Goal: Complete application form

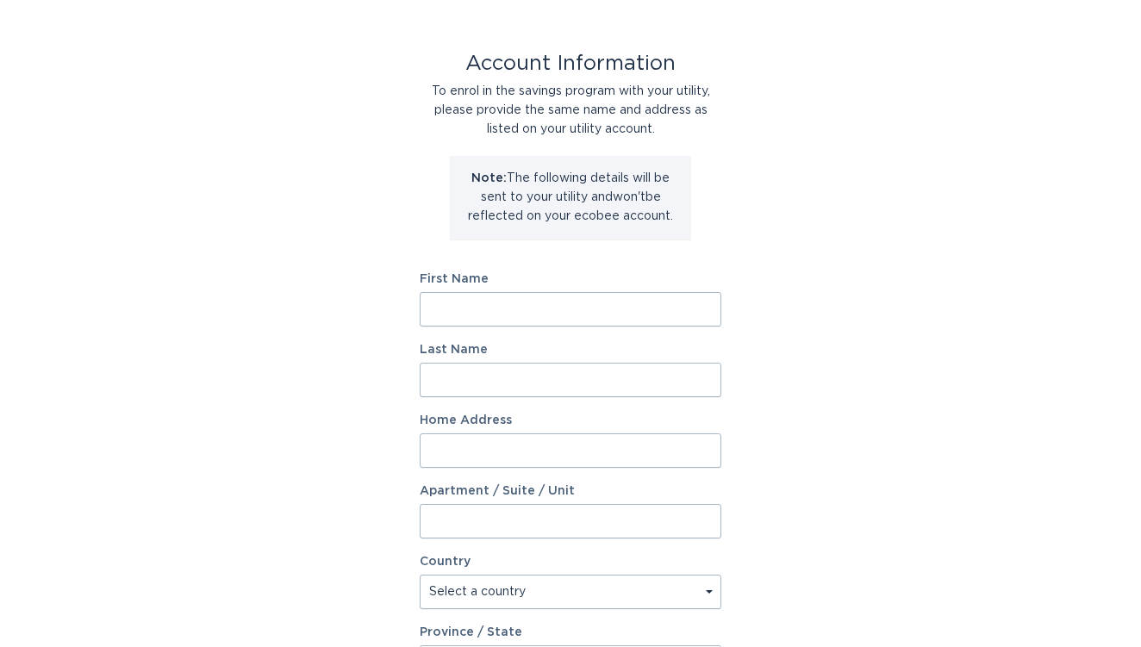
scroll to position [72, 0]
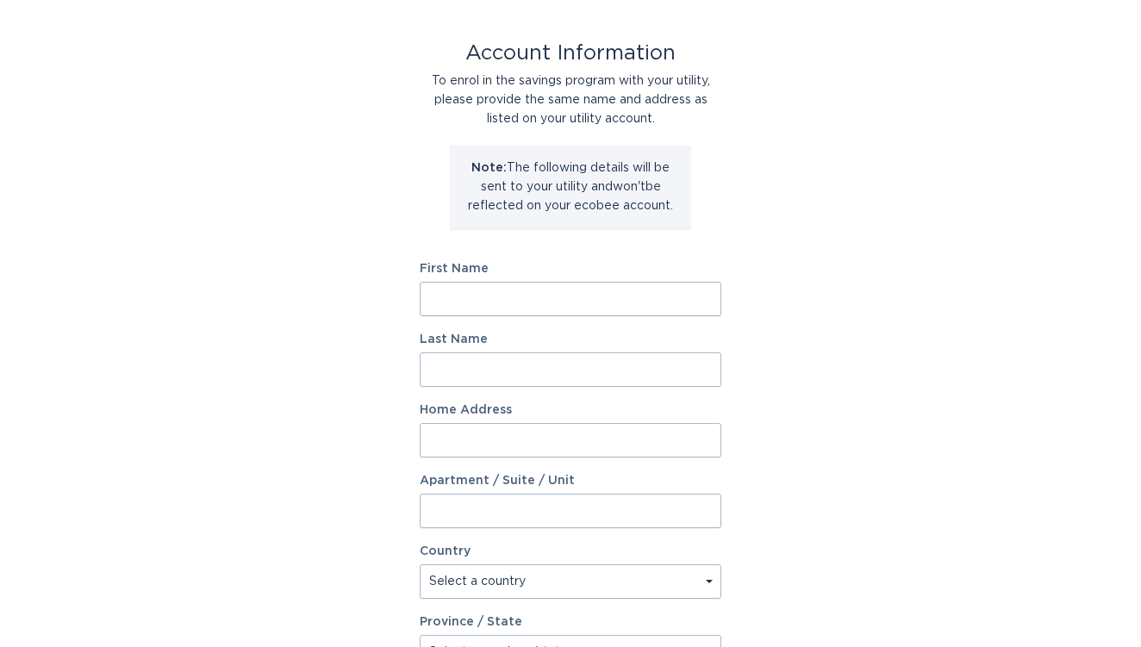
click at [706, 300] on input "First Name" at bounding box center [571, 299] width 302 height 34
type input "[PERSON_NAME]"
type input "[STREET_ADDRESS] N."
select select "US"
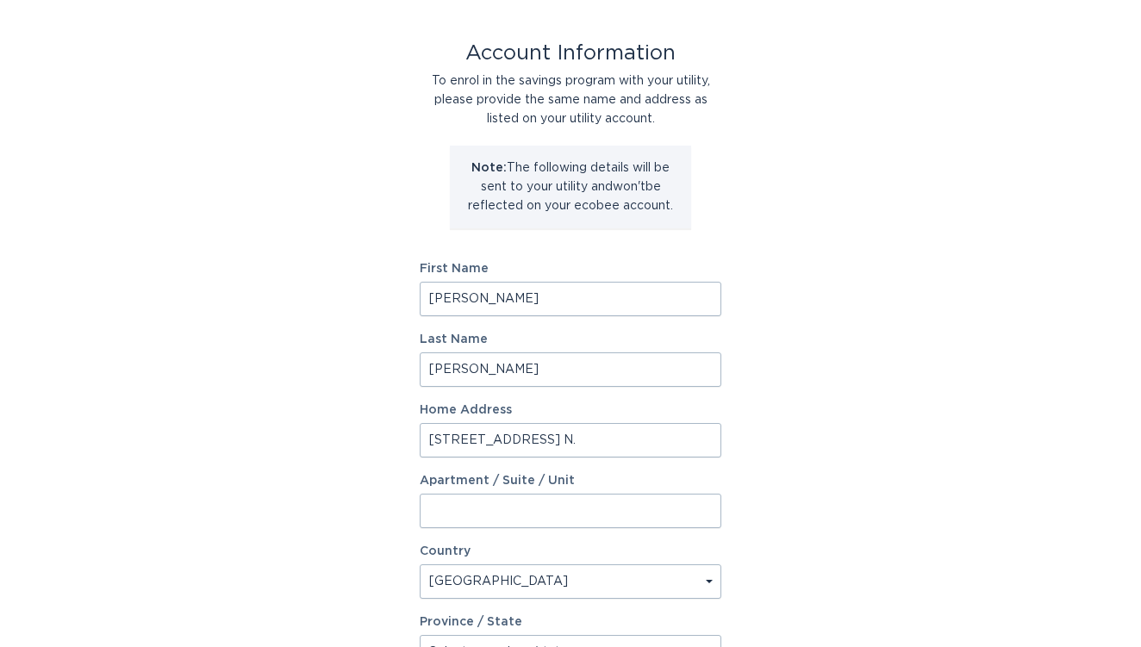
type input "[GEOGRAPHIC_DATA]"
type input "80026"
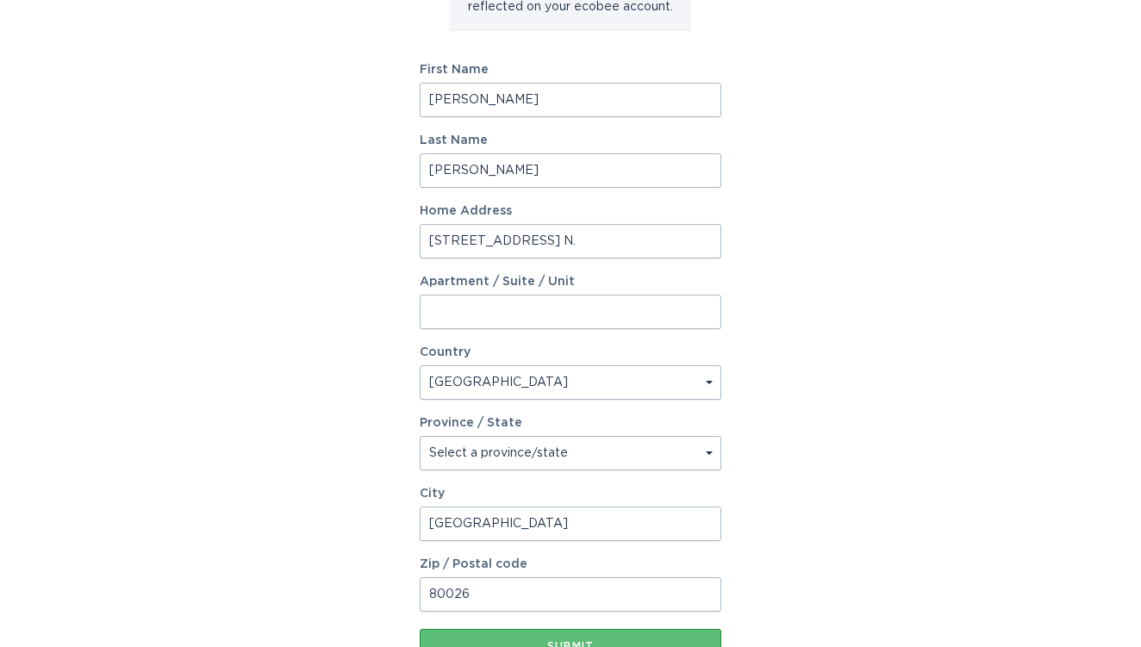
scroll to position [272, 0]
drag, startPoint x: 493, startPoint y: 526, endPoint x: 386, endPoint y: 517, distance: 107.2
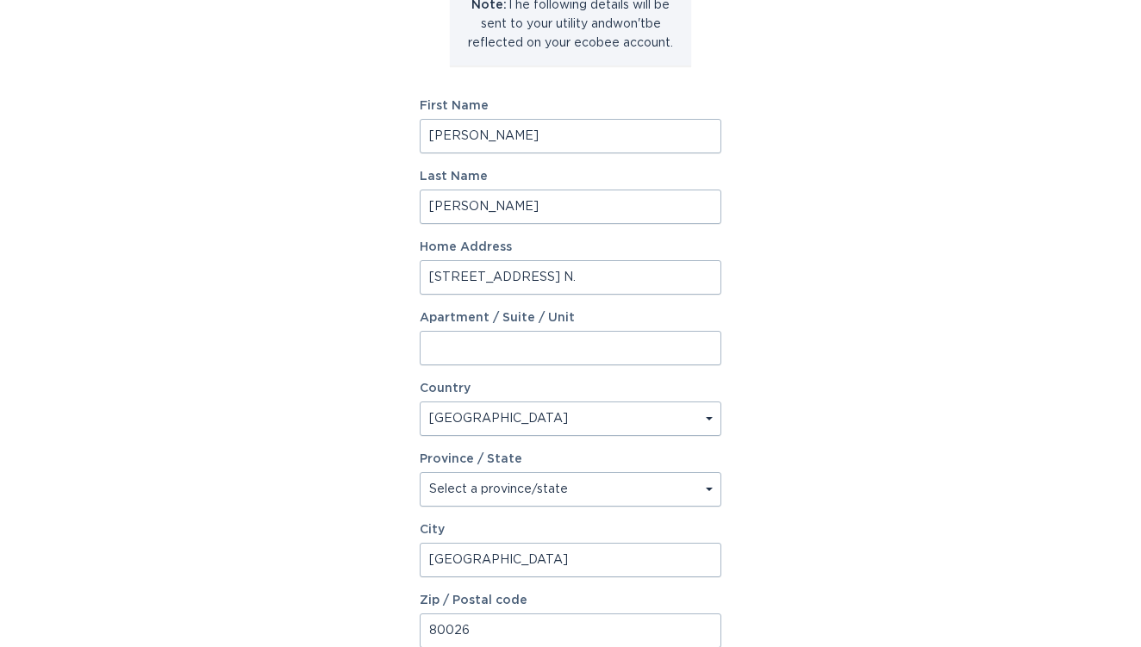
scroll to position [236, 0]
type input "[GEOGRAPHIC_DATA]"
click at [530, 278] on input "[STREET_ADDRESS]" at bounding box center [571, 276] width 302 height 34
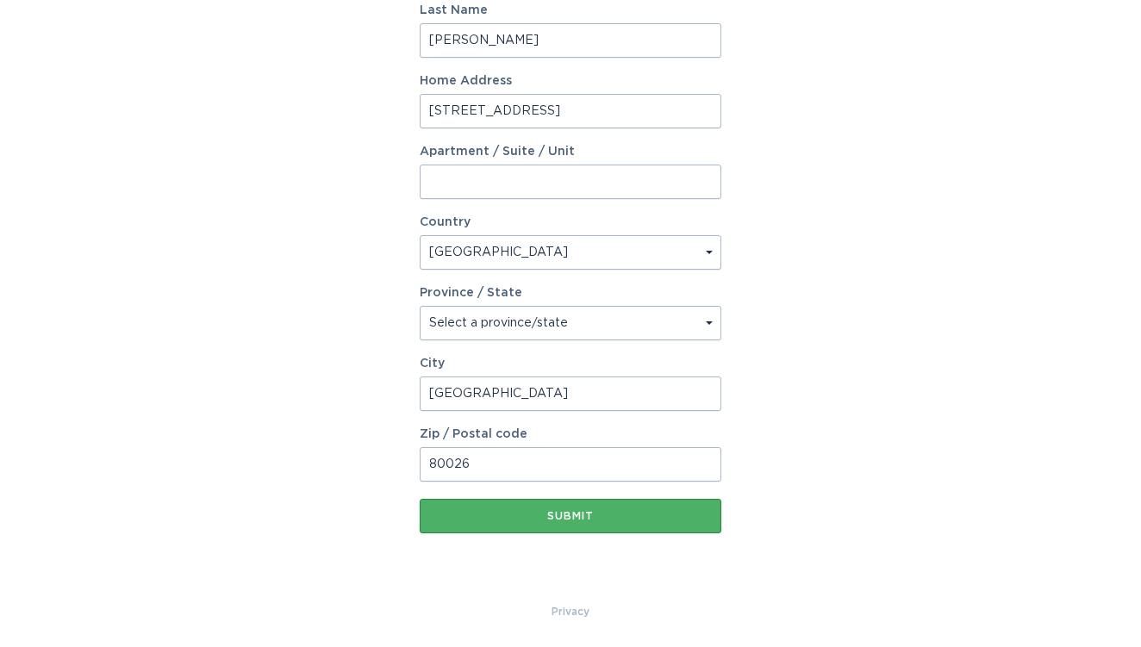
scroll to position [402, 0]
type input "[STREET_ADDRESS]"
click at [552, 531] on button "Submit" at bounding box center [571, 516] width 302 height 34
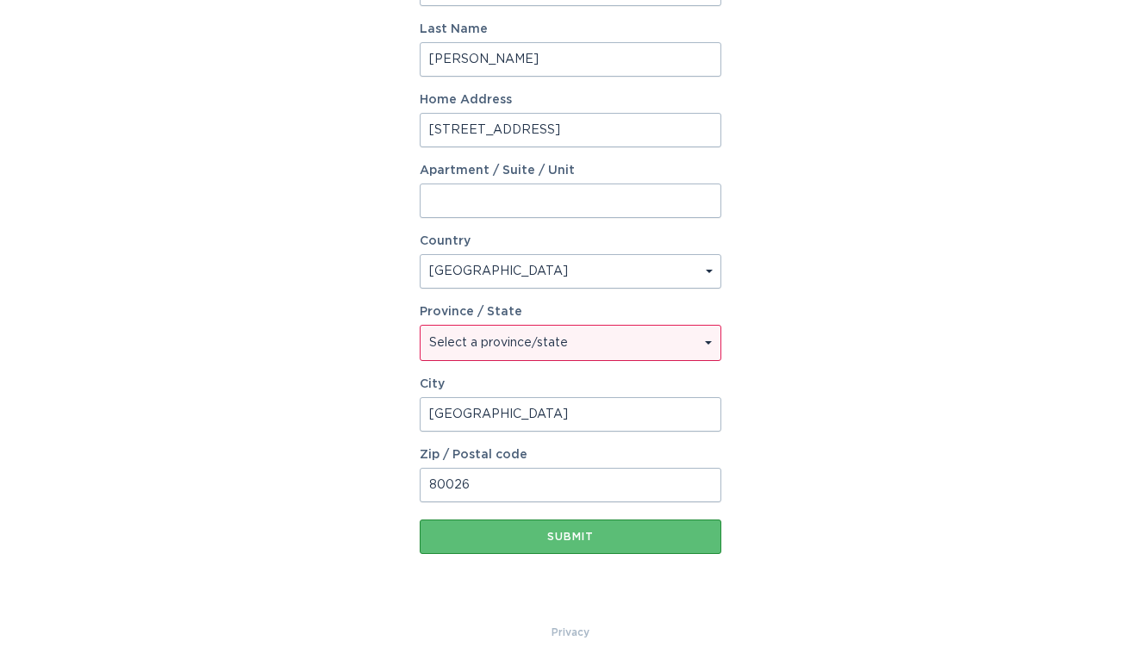
select select "CO"
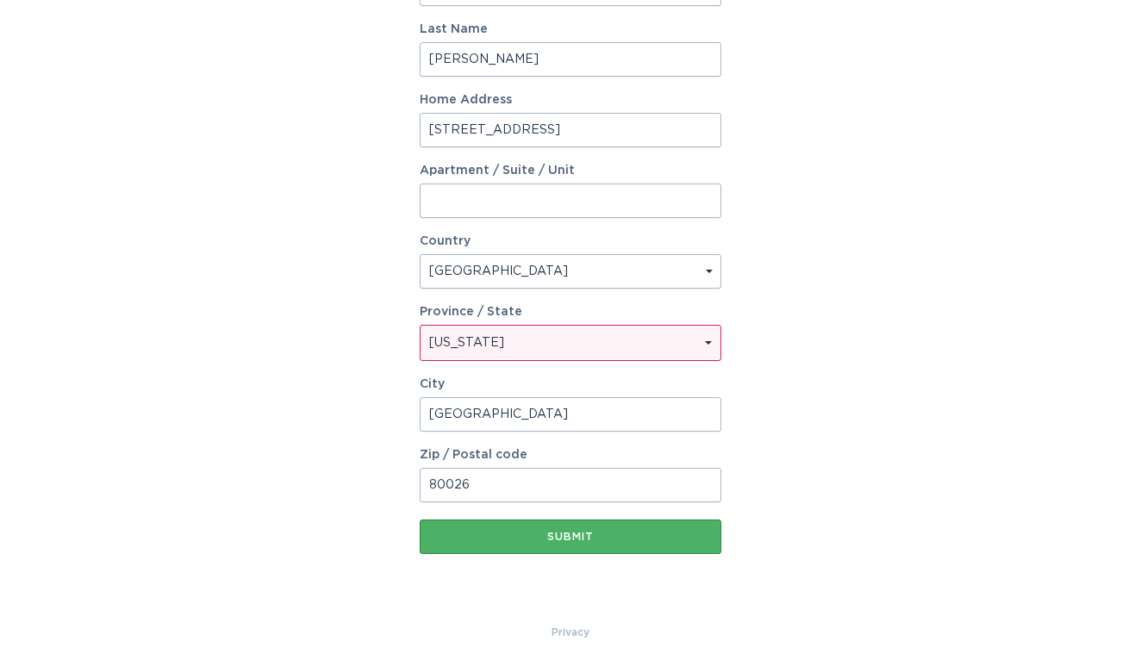
click at [520, 534] on div "Submit" at bounding box center [570, 537] width 284 height 10
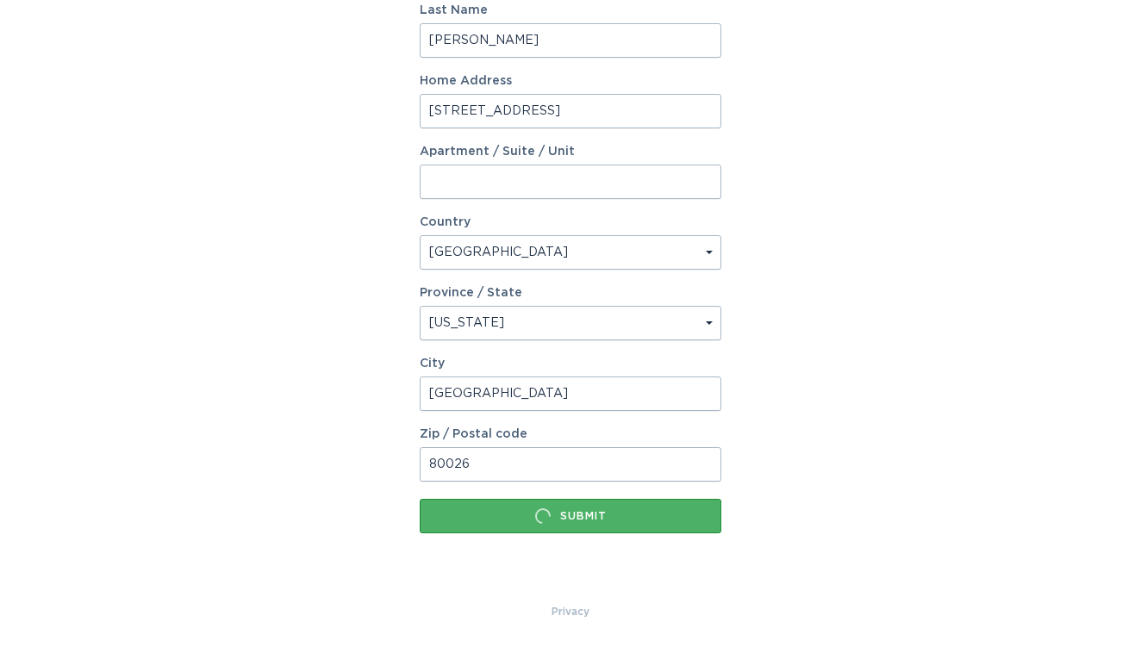
scroll to position [0, 0]
